Goal: Transaction & Acquisition: Purchase product/service

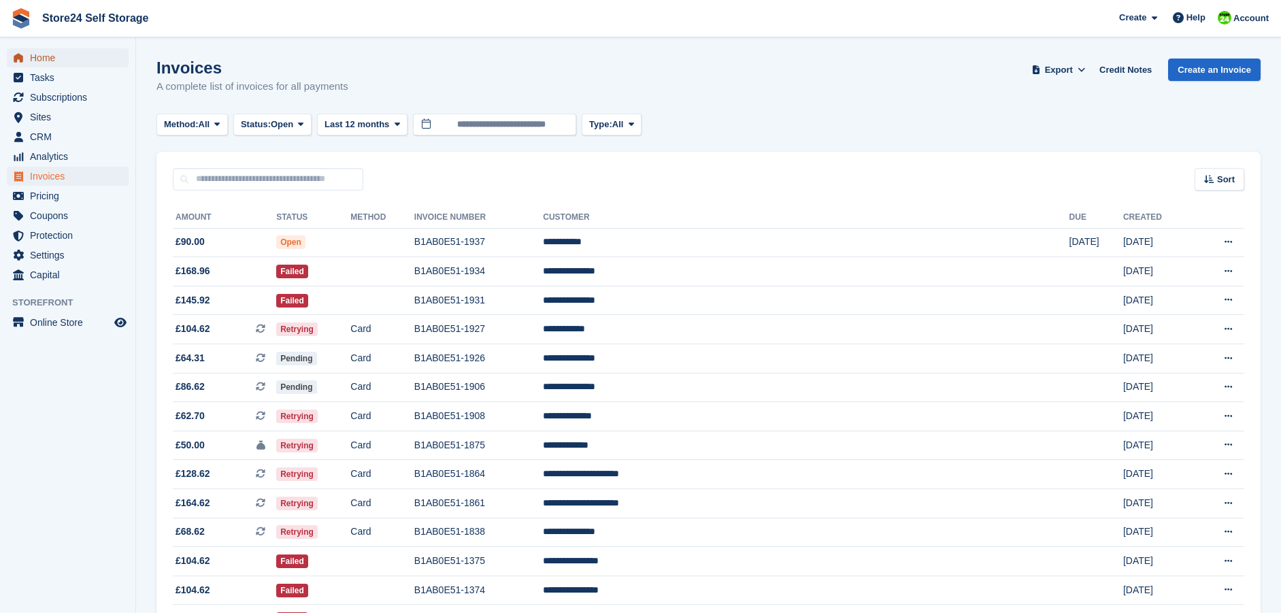
click at [46, 59] on span "Home" at bounding box center [71, 57] width 82 height 19
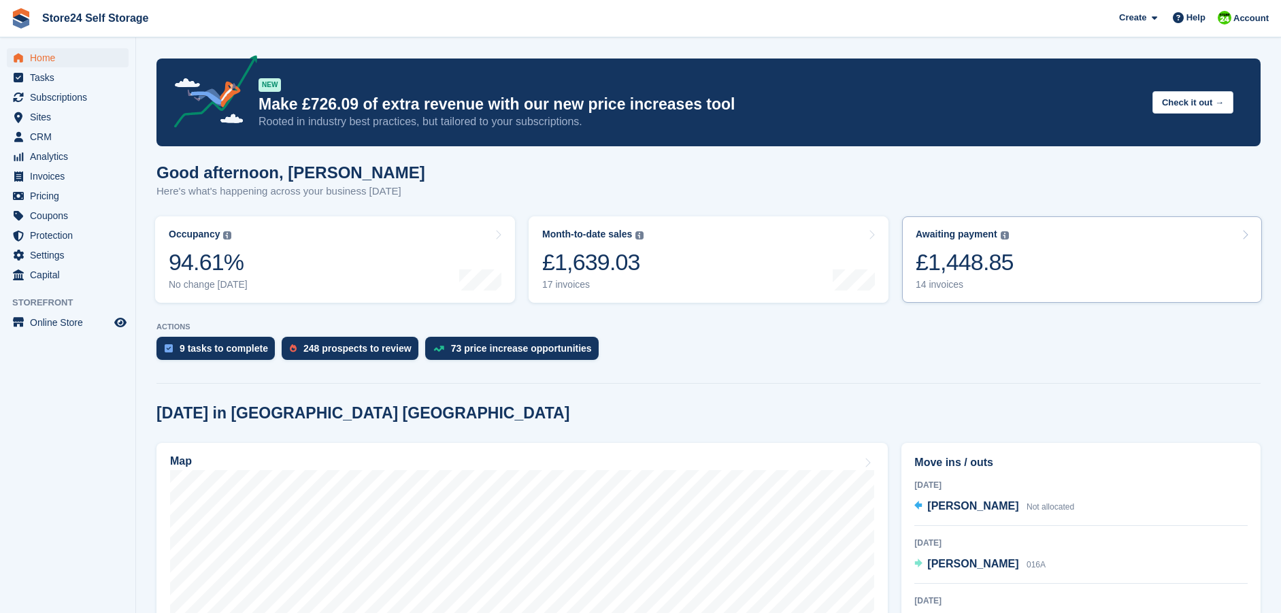
click at [960, 264] on div "£1,448.85" at bounding box center [964, 262] width 98 height 28
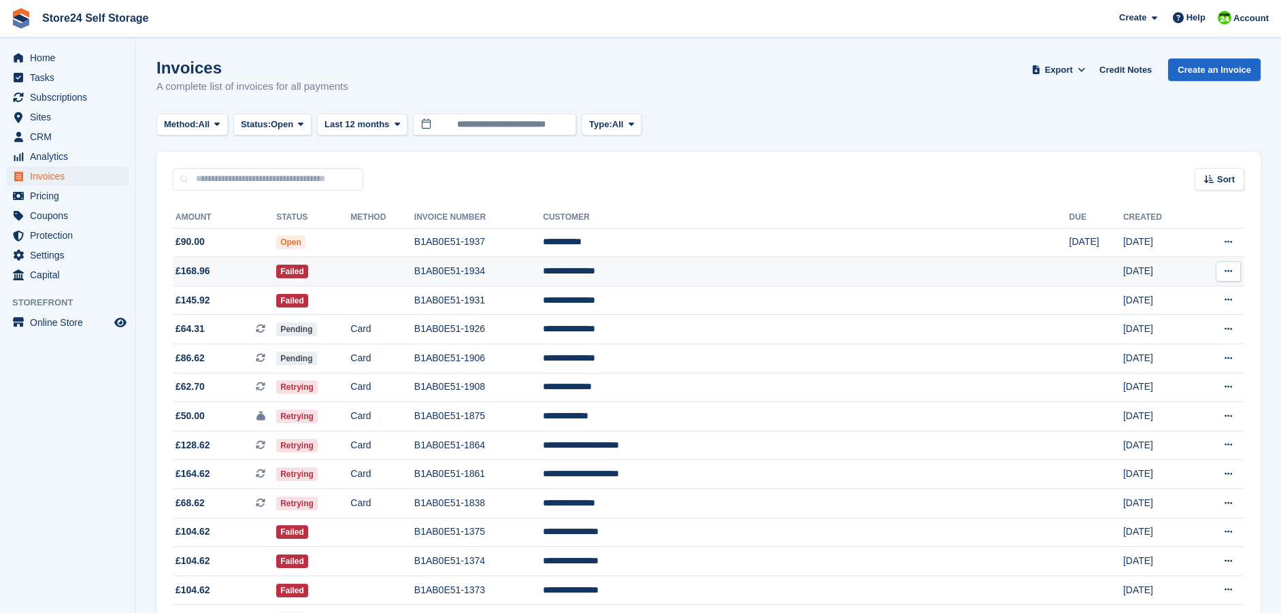
click at [543, 270] on td "B1AB0E51-1934" at bounding box center [478, 271] width 129 height 29
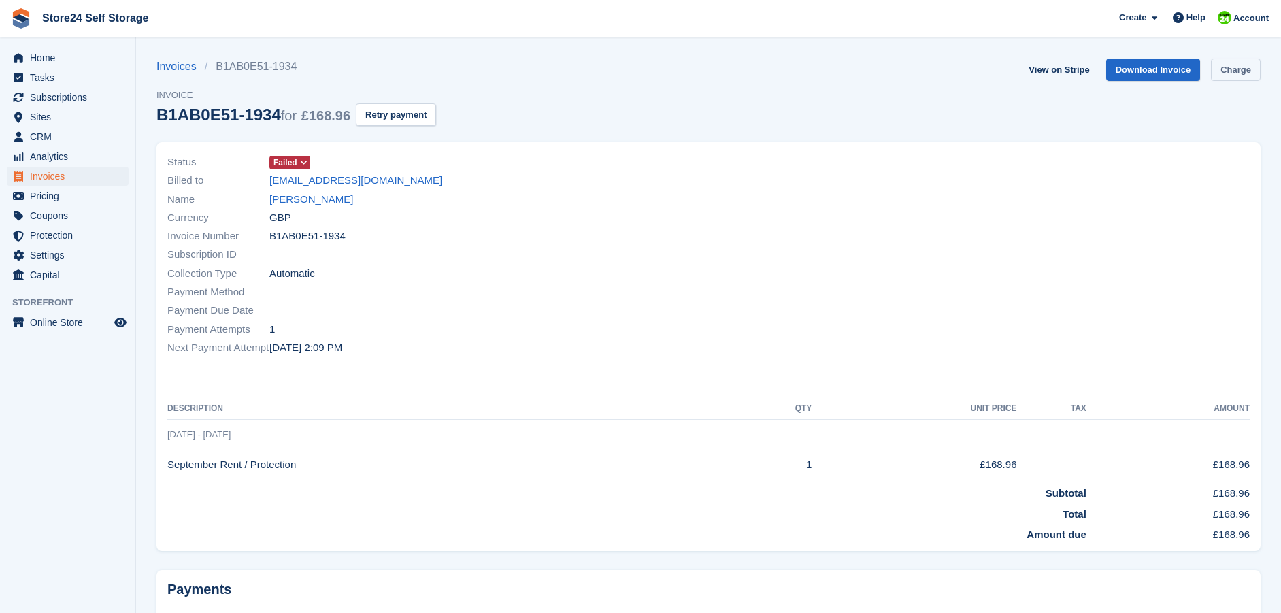
click at [1230, 72] on link "Charge" at bounding box center [1236, 69] width 50 height 22
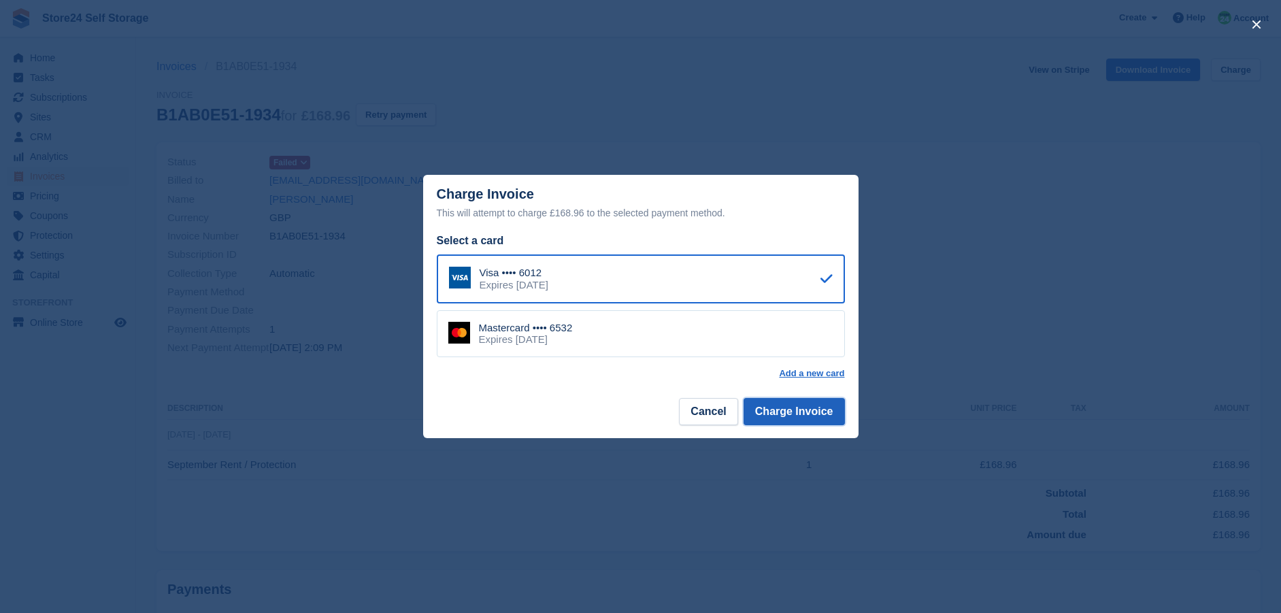
click at [796, 414] on button "Charge Invoice" at bounding box center [793, 411] width 101 height 27
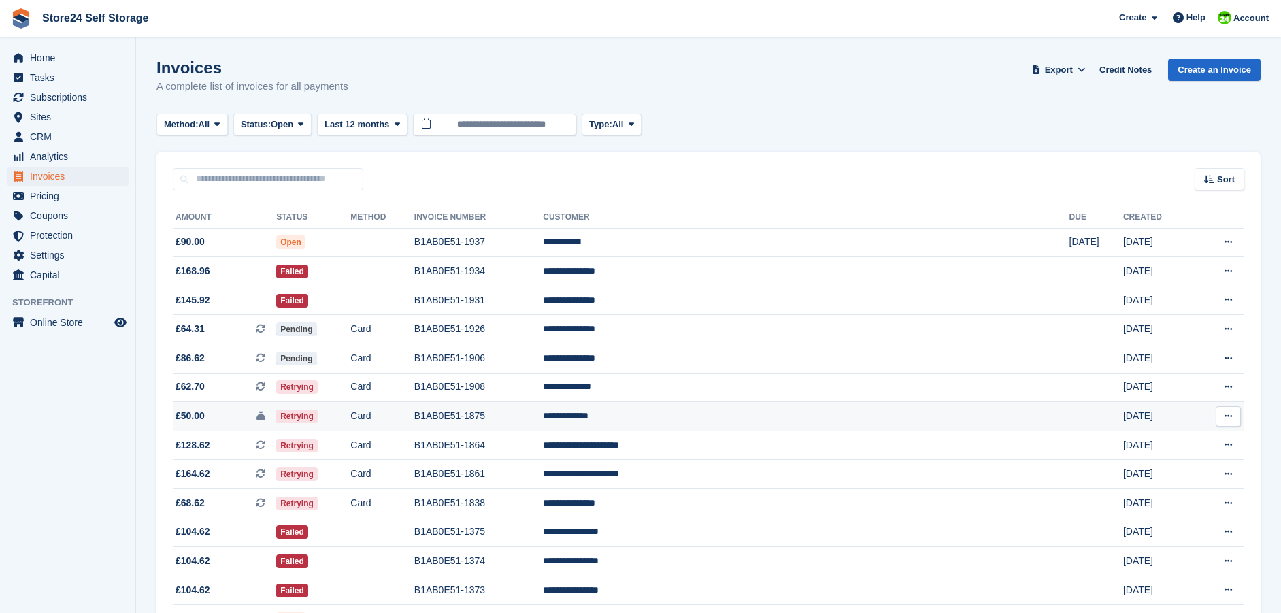
click at [543, 412] on td "B1AB0E51-1875" at bounding box center [478, 416] width 129 height 29
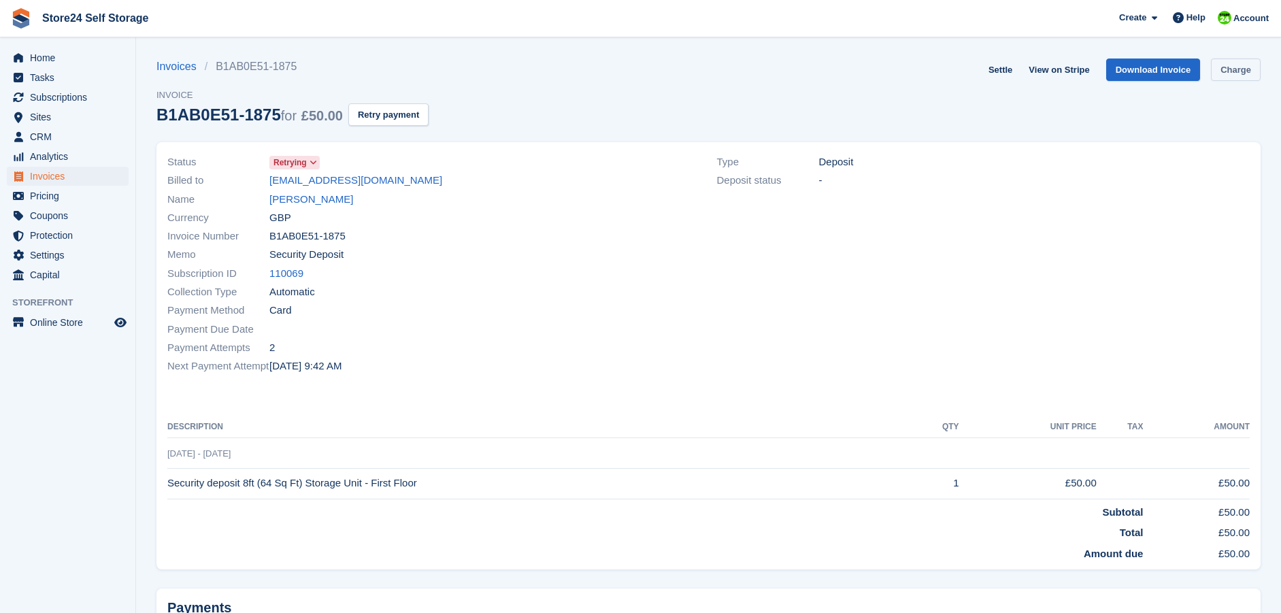
click at [1226, 67] on link "Charge" at bounding box center [1236, 69] width 50 height 22
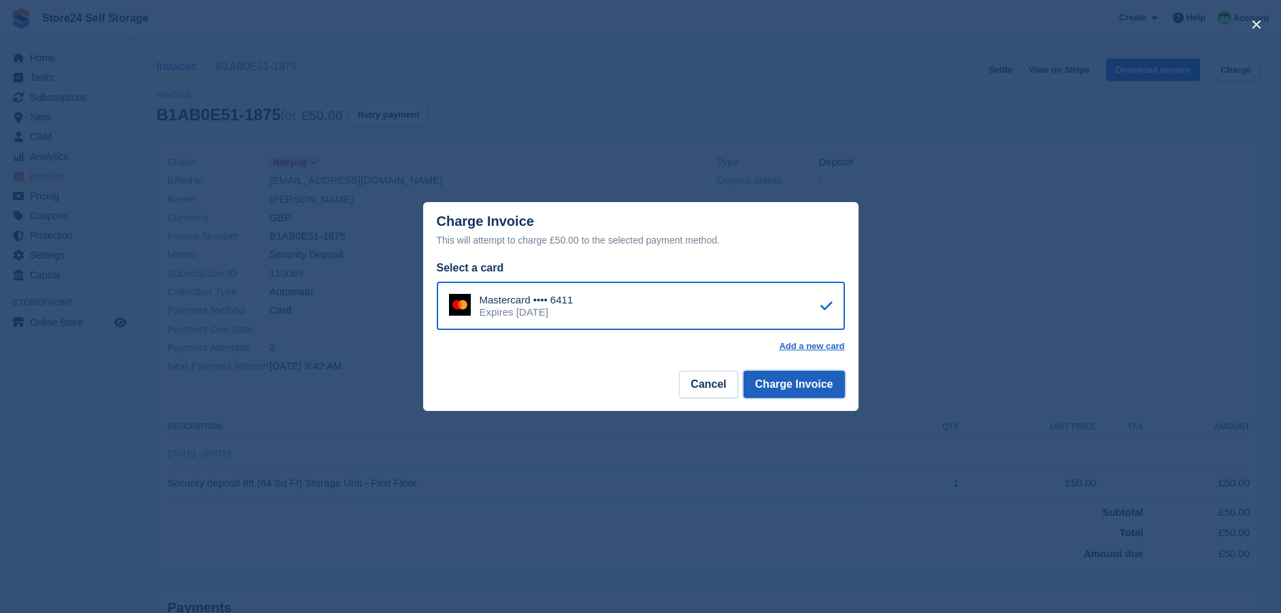
click at [783, 385] on button "Charge Invoice" at bounding box center [793, 384] width 101 height 27
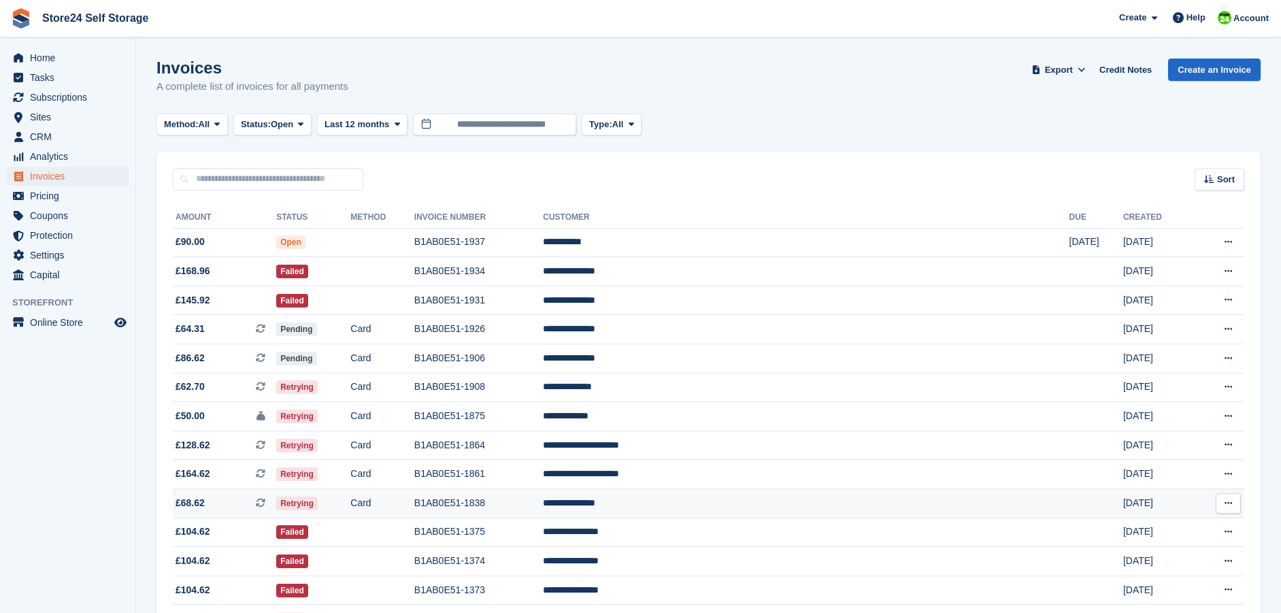
click at [543, 504] on td "B1AB0E51-1838" at bounding box center [478, 503] width 129 height 29
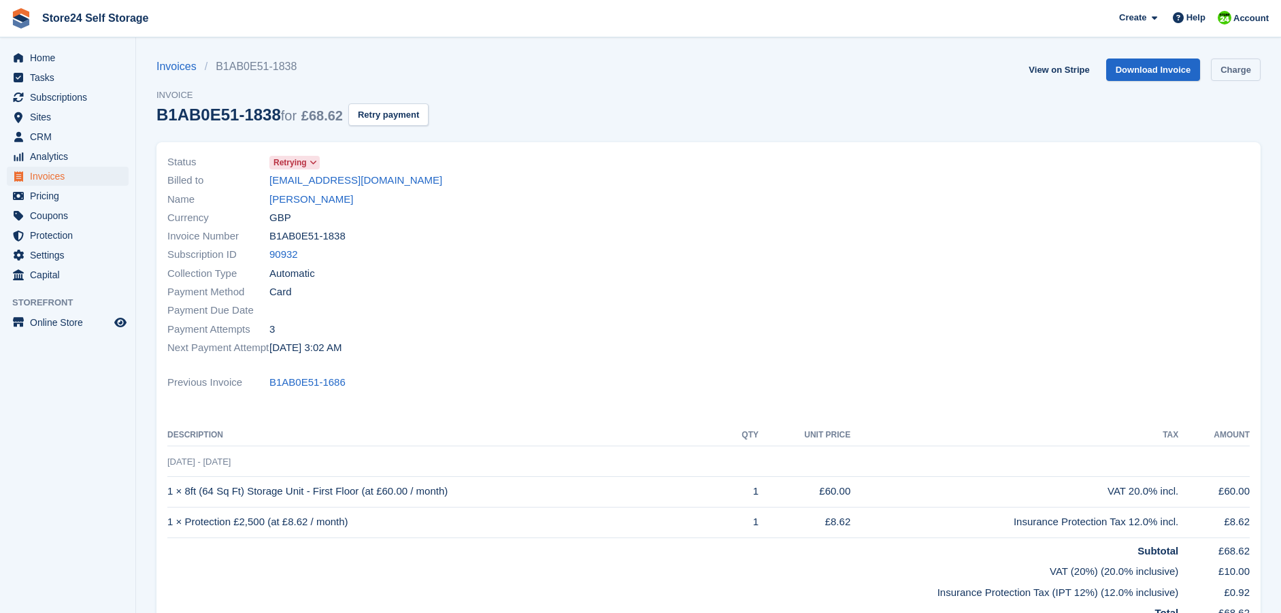
click at [1242, 73] on link "Charge" at bounding box center [1236, 69] width 50 height 22
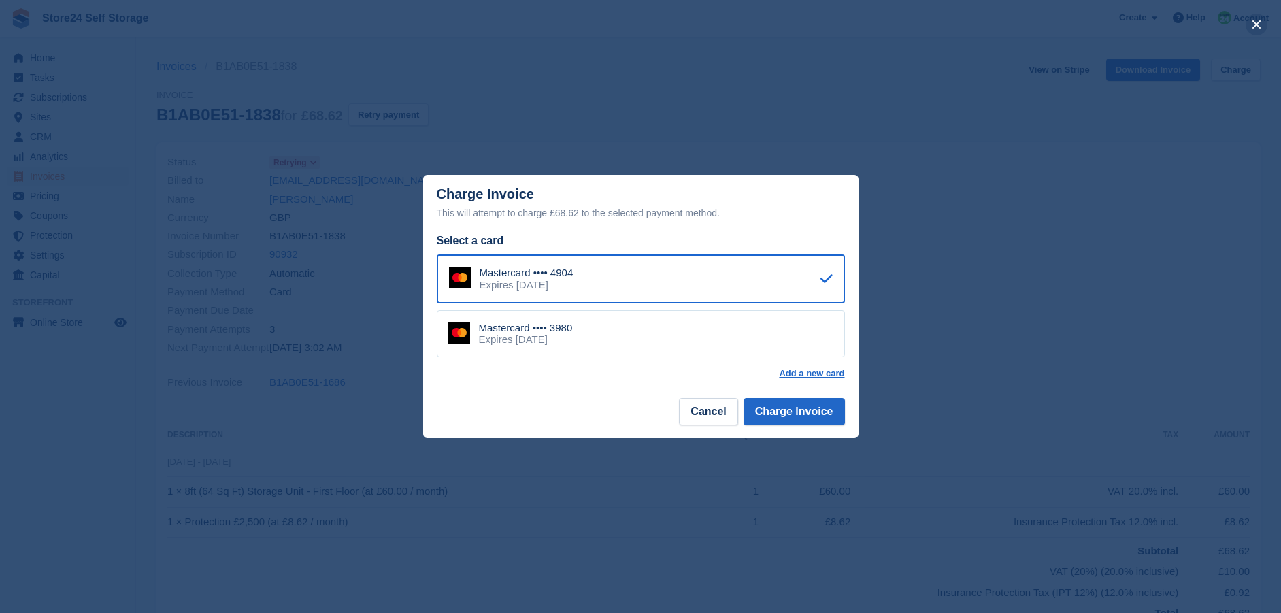
click at [1253, 23] on button "close" at bounding box center [1256, 25] width 22 height 22
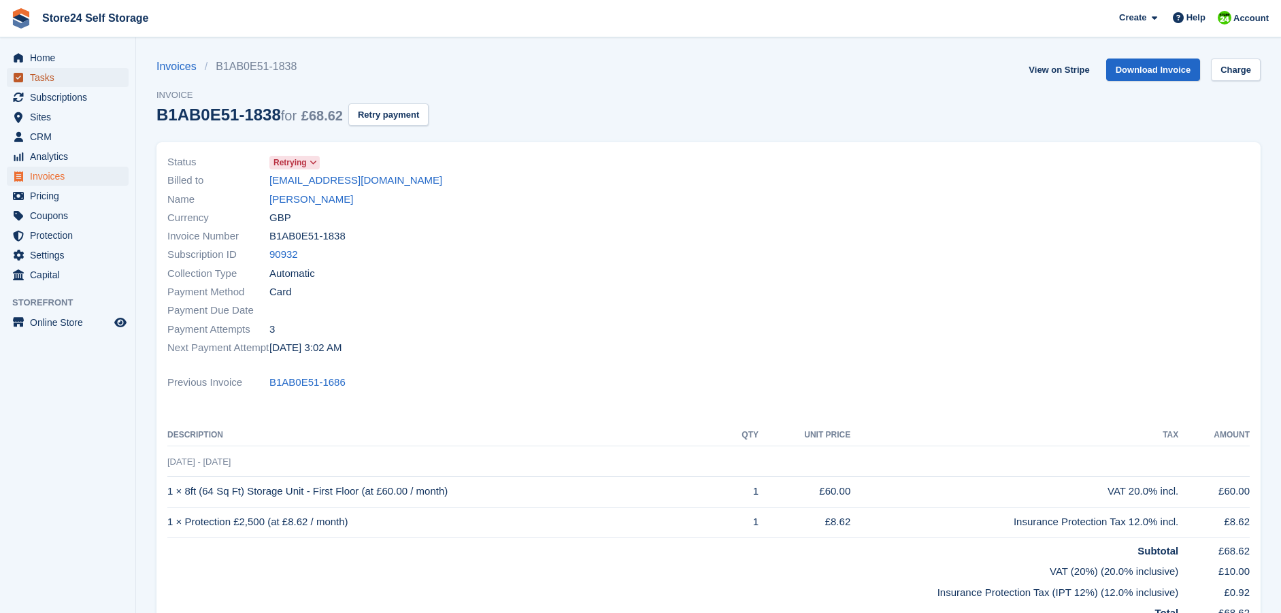
click at [39, 68] on span "Tasks" at bounding box center [71, 77] width 82 height 19
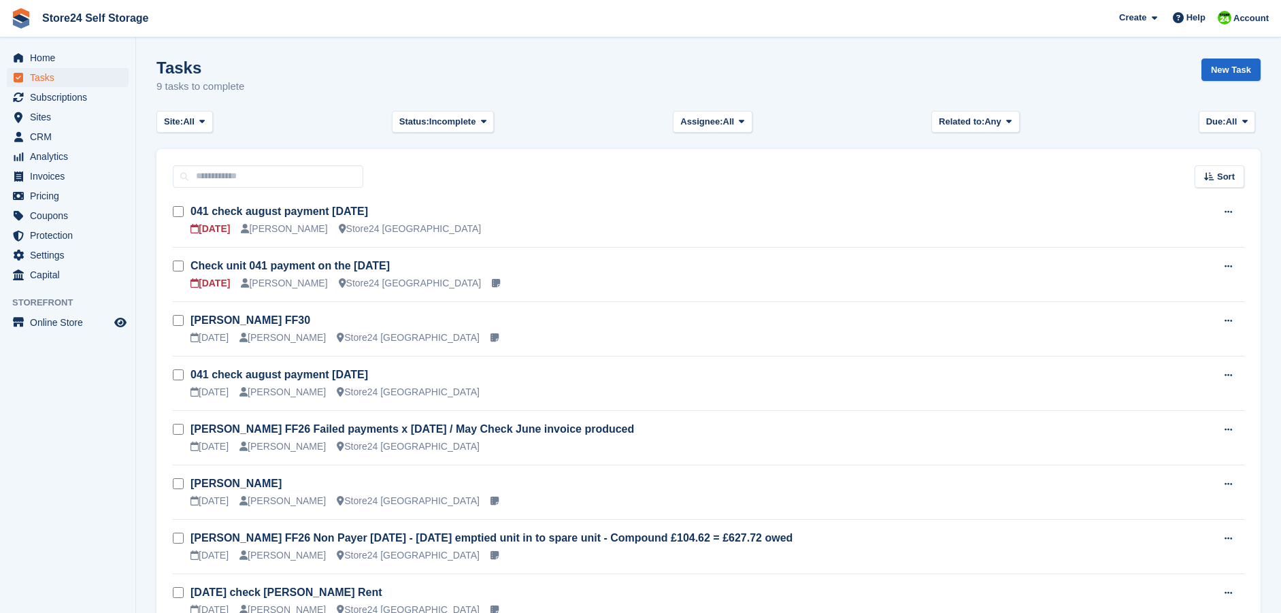
click at [48, 54] on span "Home" at bounding box center [71, 57] width 82 height 19
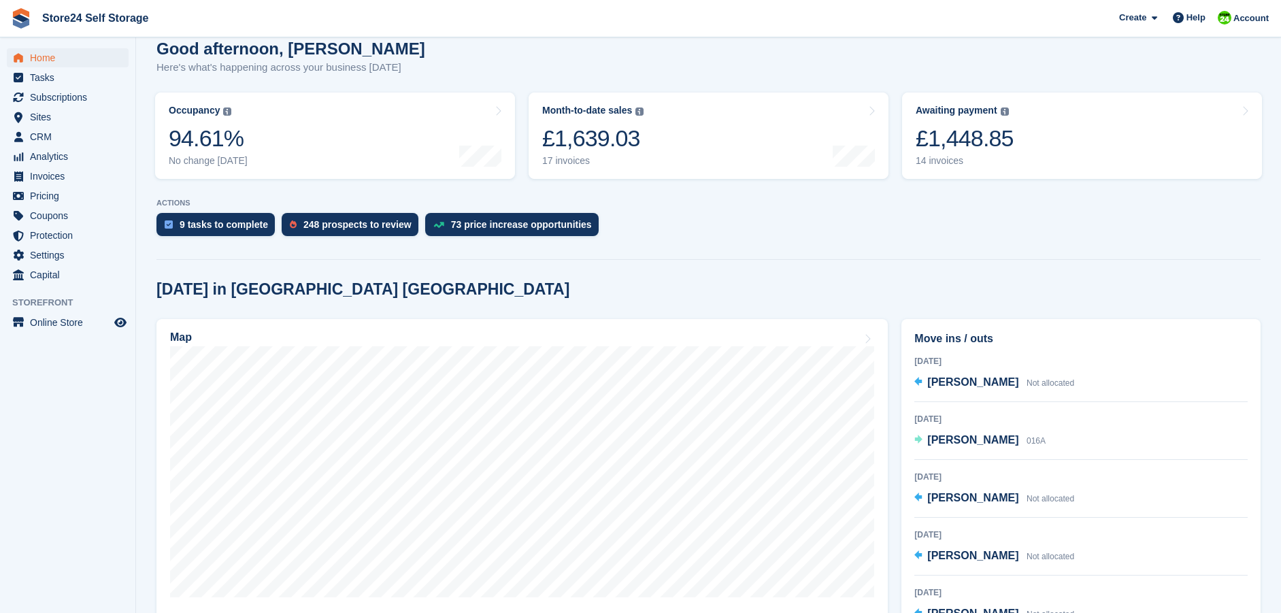
scroll to position [136, 0]
